Goal: Find specific page/section: Find specific page/section

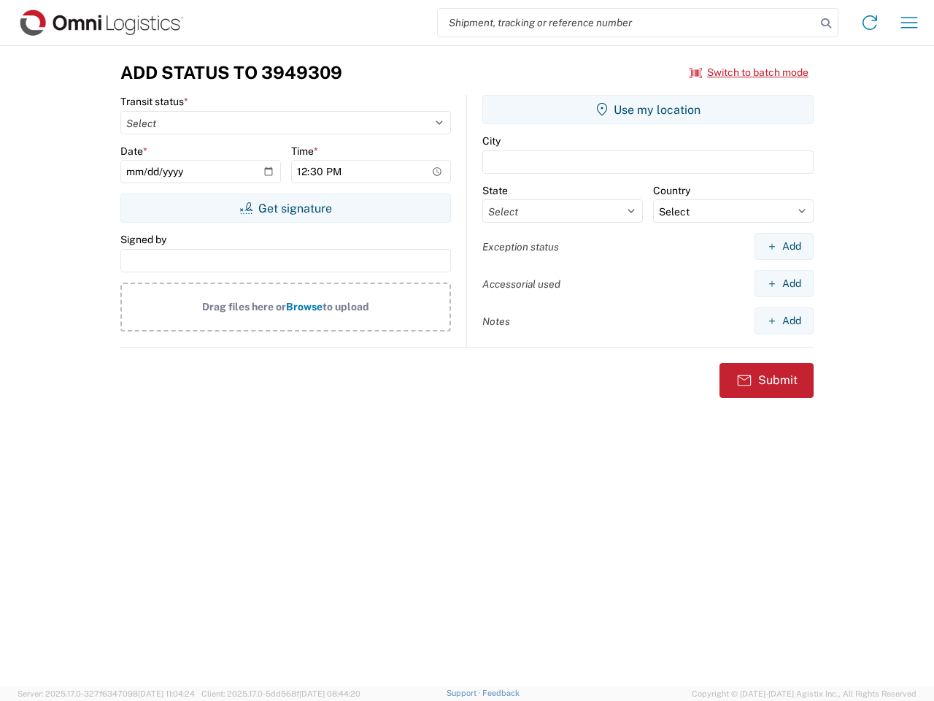
click at [627, 23] on input "search" at bounding box center [627, 23] width 378 height 28
click at [826, 23] on icon at bounding box center [826, 23] width 20 height 20
click at [870, 23] on icon at bounding box center [869, 22] width 23 height 23
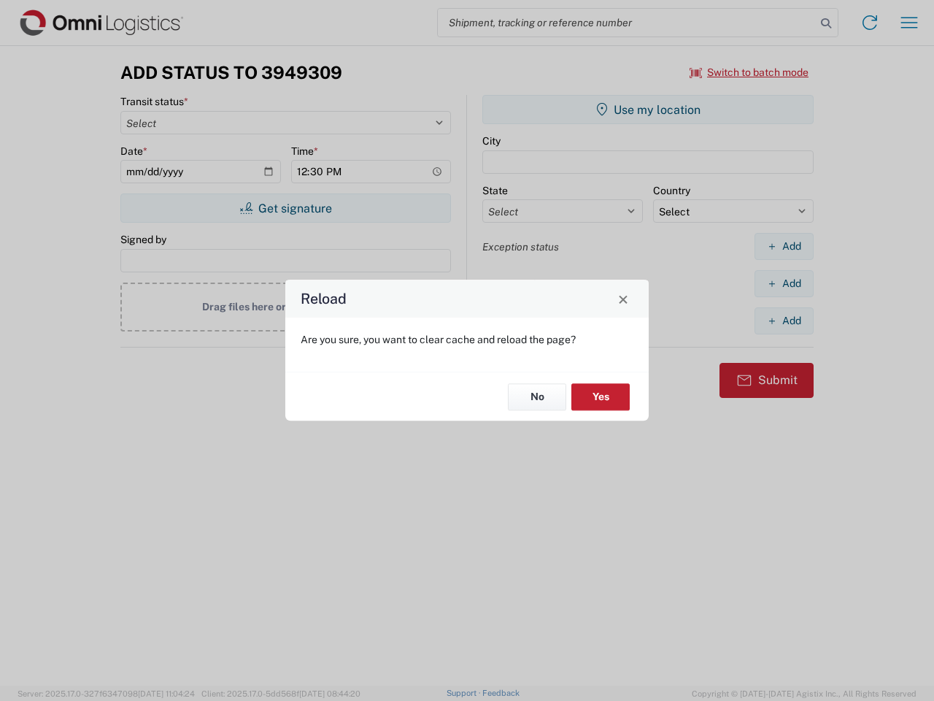
click at [750, 72] on div "Reload Are you sure, you want to clear cache and reload the page? No Yes" at bounding box center [467, 350] width 934 height 701
click at [285, 208] on div "Reload Are you sure, you want to clear cache and reload the page? No Yes" at bounding box center [467, 350] width 934 height 701
click at [648, 109] on div "Reload Are you sure, you want to clear cache and reload the page? No Yes" at bounding box center [467, 350] width 934 height 701
click at [784, 246] on div "Reload Are you sure, you want to clear cache and reload the page? No Yes" at bounding box center [467, 350] width 934 height 701
click at [784, 283] on div "Reload Are you sure, you want to clear cache and reload the page? No Yes" at bounding box center [467, 350] width 934 height 701
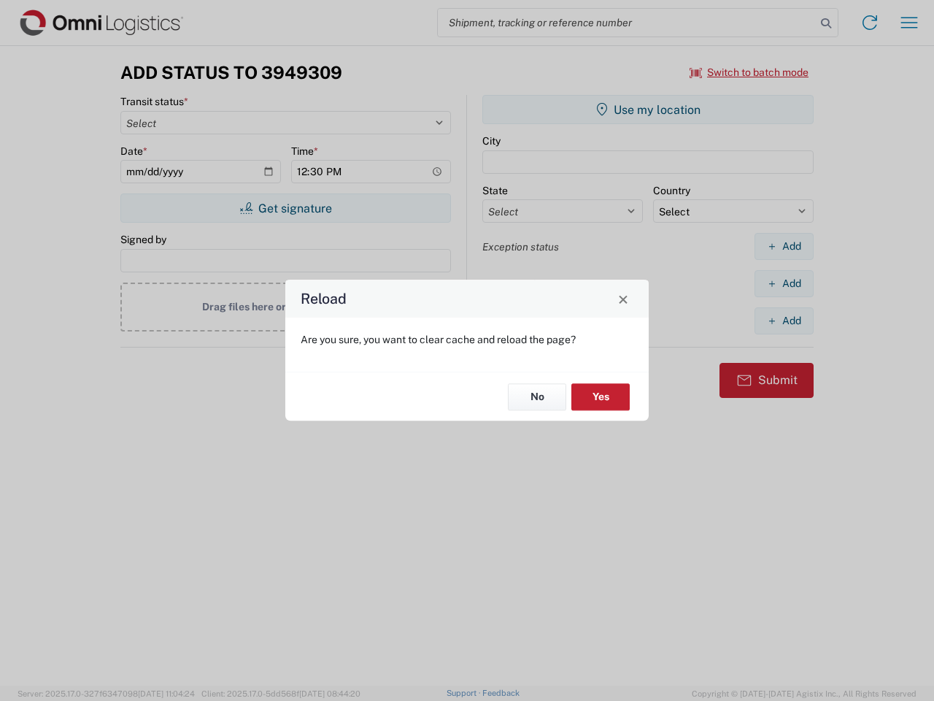
click at [784, 320] on div "Reload Are you sure, you want to clear cache and reload the page? No Yes" at bounding box center [467, 350] width 934 height 701
